Goal: Find specific page/section: Find specific page/section

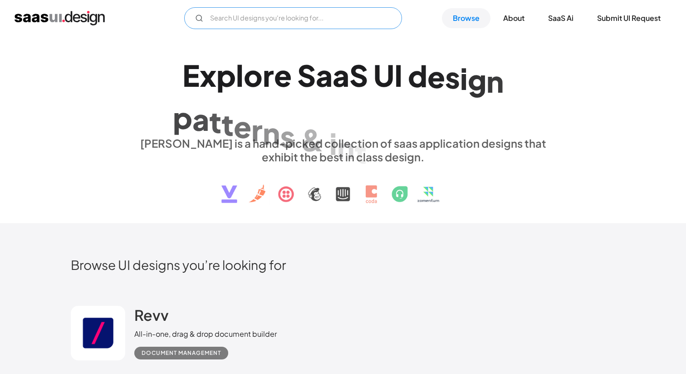
click at [313, 17] on input "Email Form" at bounding box center [293, 18] width 218 height 22
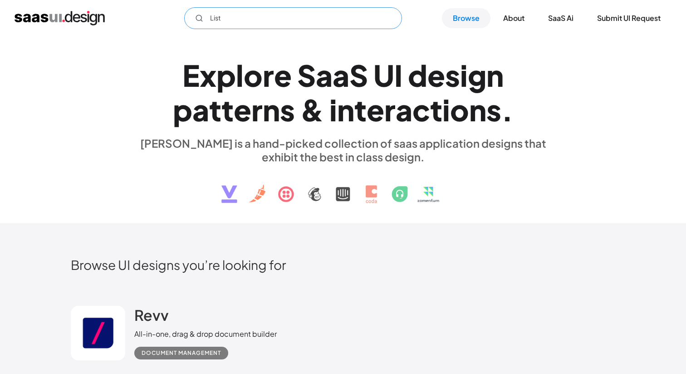
type input "List"
click at [279, 128] on div "E x p l o r e S a a S U I d e s i g n p a t t e r n s & i n t e r a c t i o n s…" at bounding box center [343, 130] width 418 height 162
click at [198, 17] on icon "Email Form" at bounding box center [199, 18] width 8 height 8
click at [311, 15] on input "List" at bounding box center [293, 18] width 218 height 22
click at [560, 20] on link "SaaS Ai" at bounding box center [560, 18] width 47 height 20
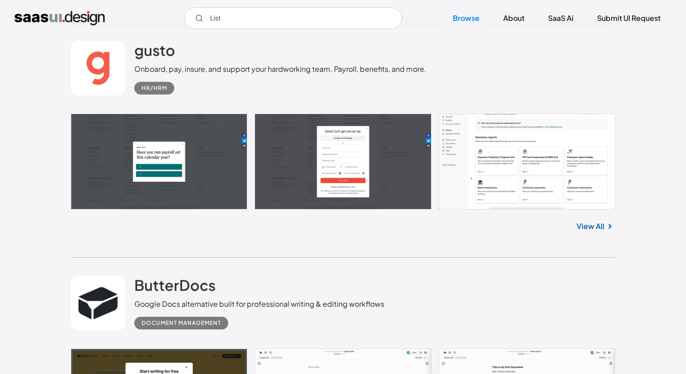
scroll to position [2181, 0]
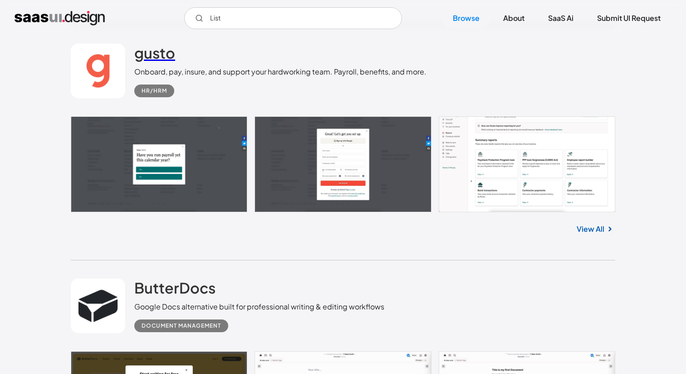
click at [162, 64] on link "gusto" at bounding box center [154, 55] width 41 height 23
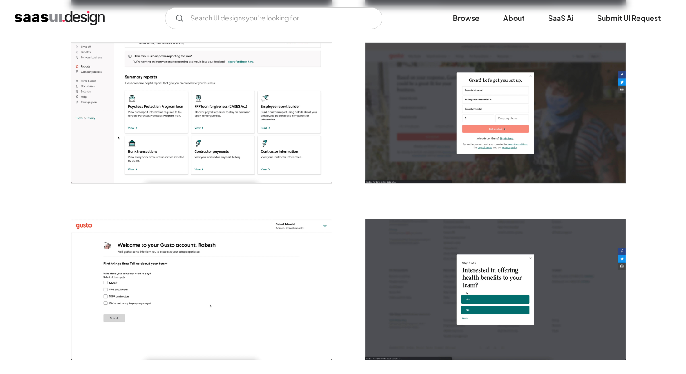
scroll to position [351, 0]
